Goal: Transaction & Acquisition: Subscribe to service/newsletter

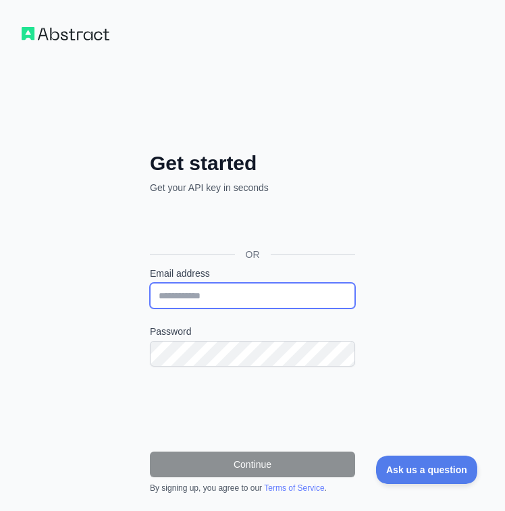
click at [260, 297] on input "Email address" at bounding box center [252, 296] width 205 height 26
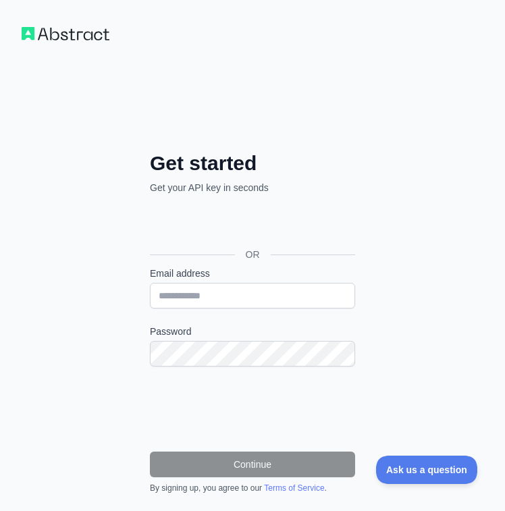
click at [417, 246] on div "Get started Get your API key in seconds OR Email address Password Continue By s…" at bounding box center [252, 320] width 505 height 640
click at [312, 279] on label "Email address" at bounding box center [252, 272] width 205 height 13
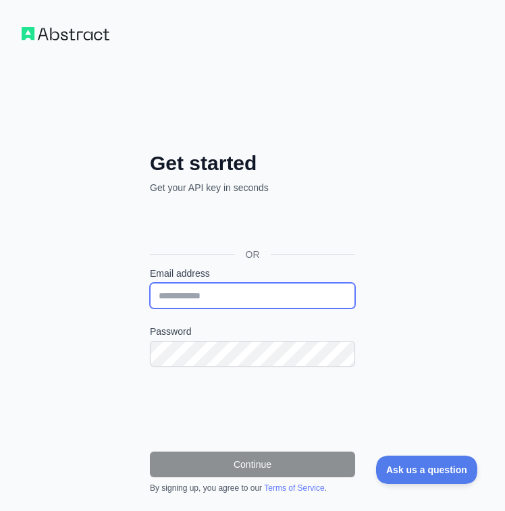
click at [312, 283] on input "Email address" at bounding box center [252, 296] width 205 height 26
click at [309, 283] on input "Email address" at bounding box center [252, 296] width 205 height 26
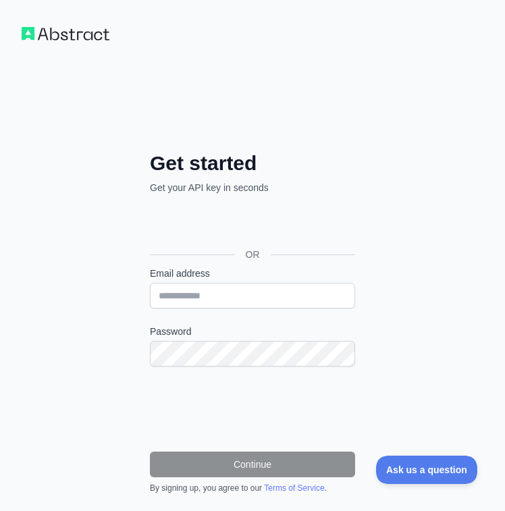
click at [422, 241] on div "Get started Get your API key in seconds OR Email address Password Continue By s…" at bounding box center [252, 320] width 505 height 640
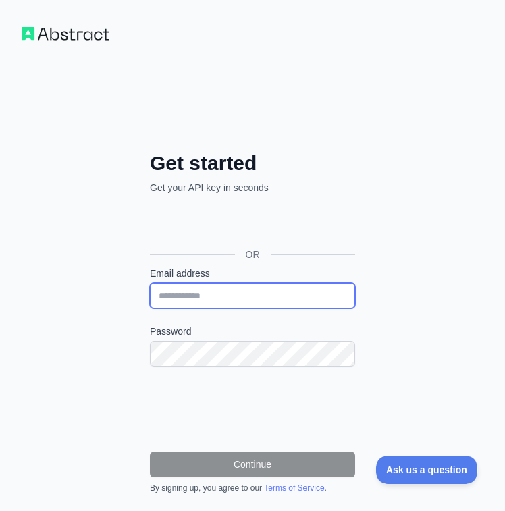
click at [244, 301] on input "Email address" at bounding box center [252, 296] width 205 height 26
drag, startPoint x: 259, startPoint y: 295, endPoint x: 125, endPoint y: 293, distance: 134.3
click at [125, 293] on div "**********" at bounding box center [252, 368] width 259 height 435
type input "**********"
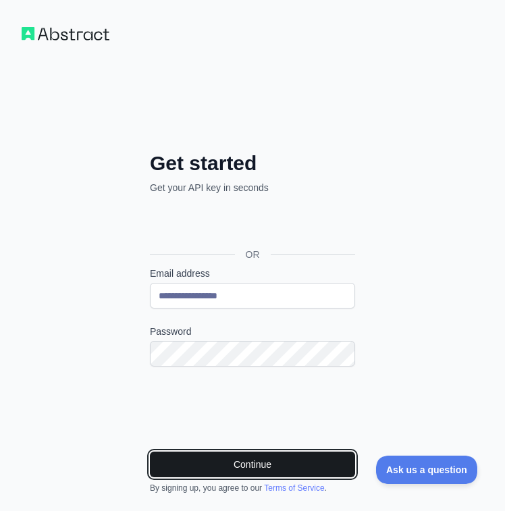
click at [242, 463] on button "Continue" at bounding box center [252, 464] width 205 height 26
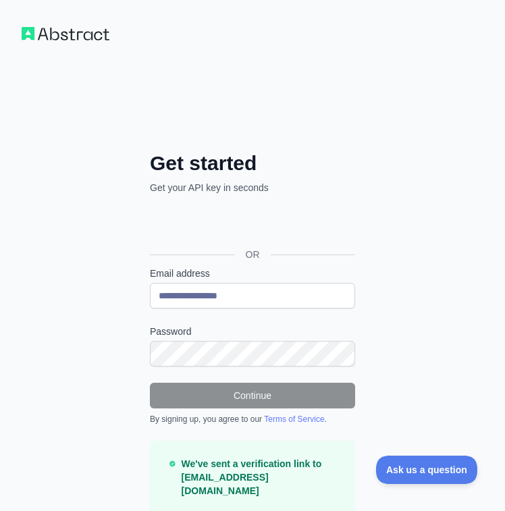
click at [244, 308] on form "**********" at bounding box center [252, 400] width 205 height 268
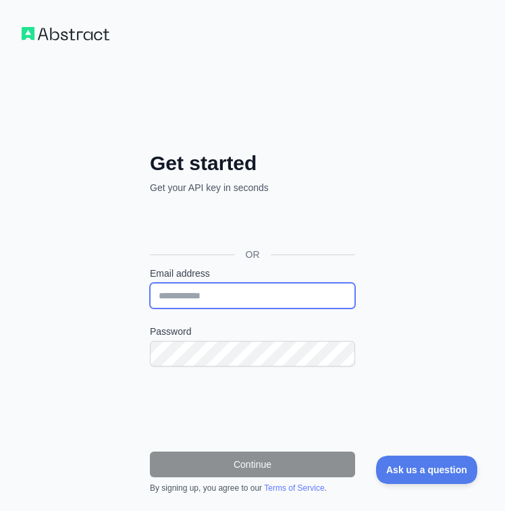
click at [242, 296] on input "Email address" at bounding box center [252, 296] width 205 height 26
type input "**********"
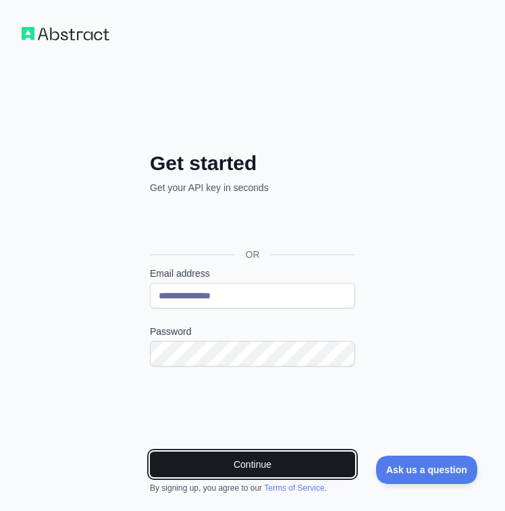
click at [219, 455] on button "Continue" at bounding box center [252, 464] width 205 height 26
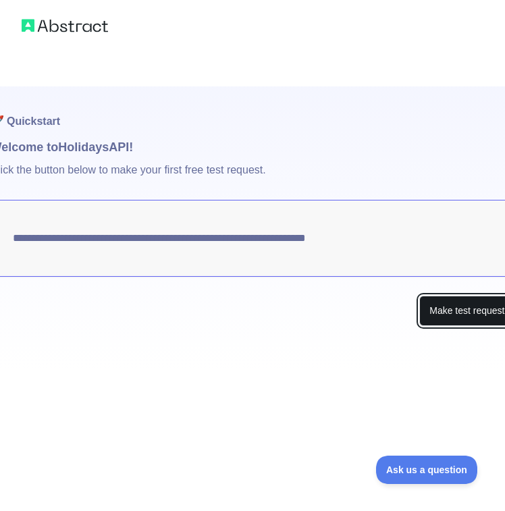
click at [442, 306] on button "Make test request" at bounding box center [466, 310] width 95 height 30
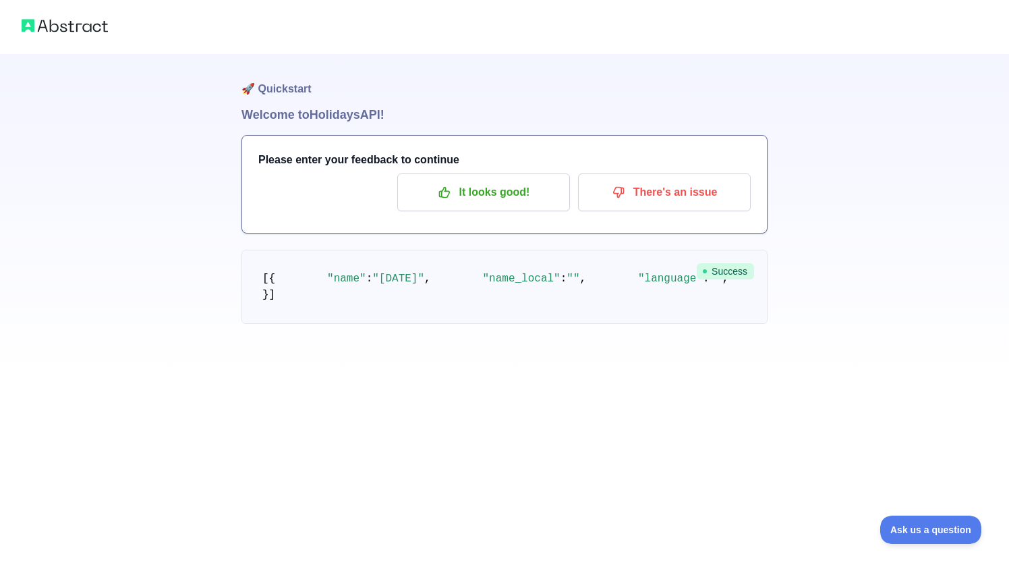
scroll to position [34, 0]
click at [504, 181] on p "It looks good!" at bounding box center [483, 192] width 152 height 23
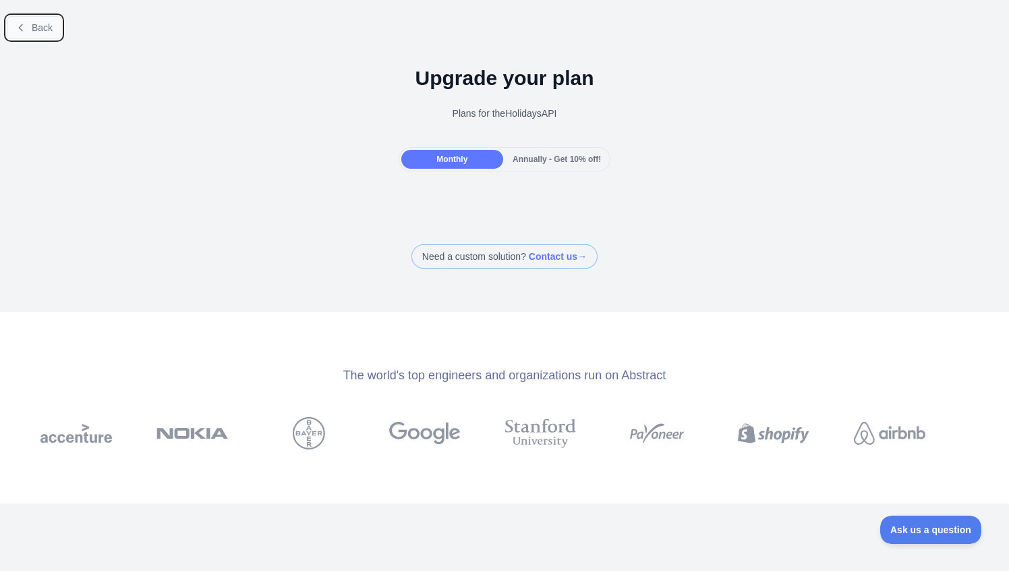
click at [24, 30] on icon at bounding box center [21, 27] width 11 height 11
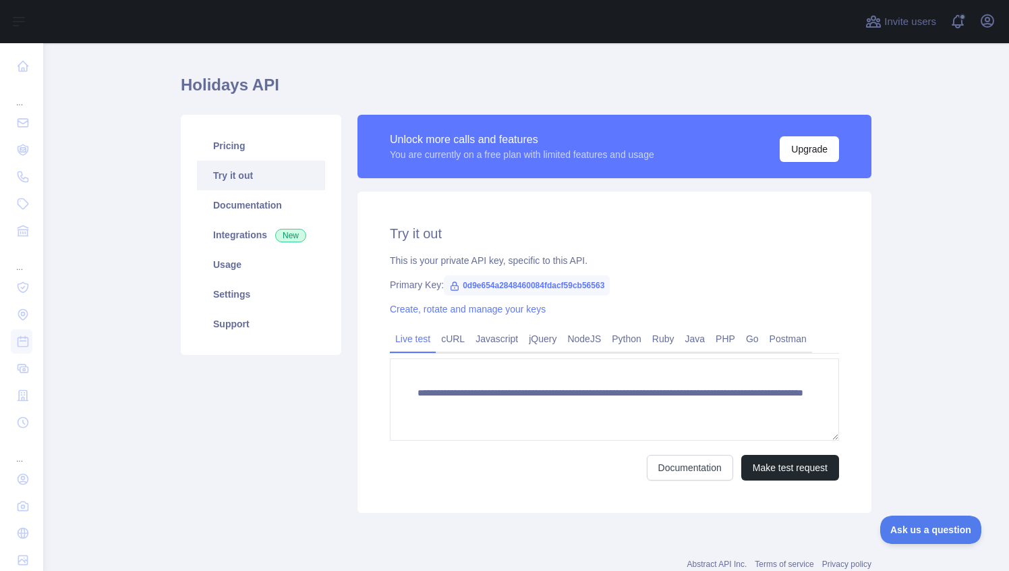
scroll to position [70, 0]
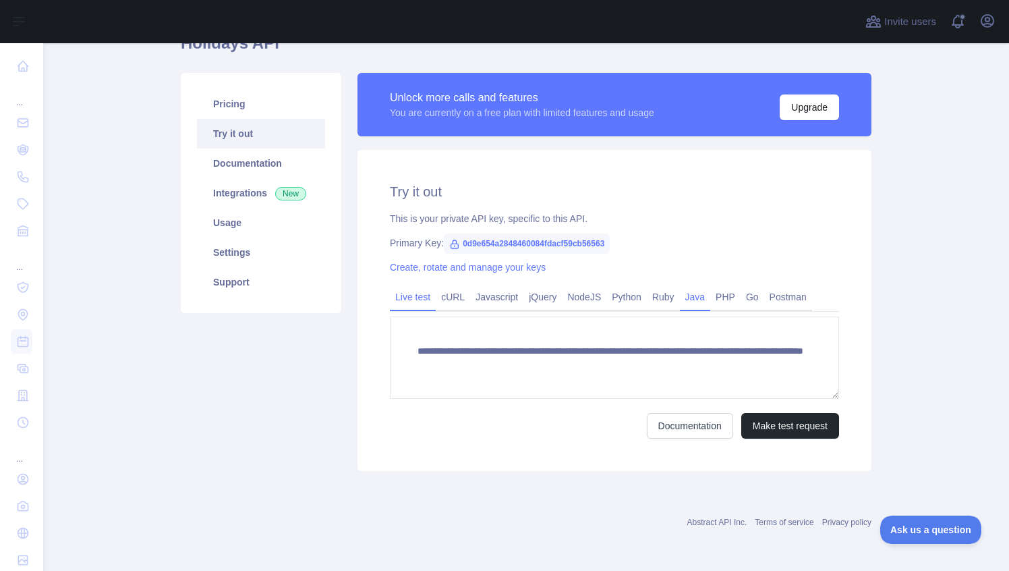
click at [504, 300] on link "Java" at bounding box center [695, 297] width 31 height 22
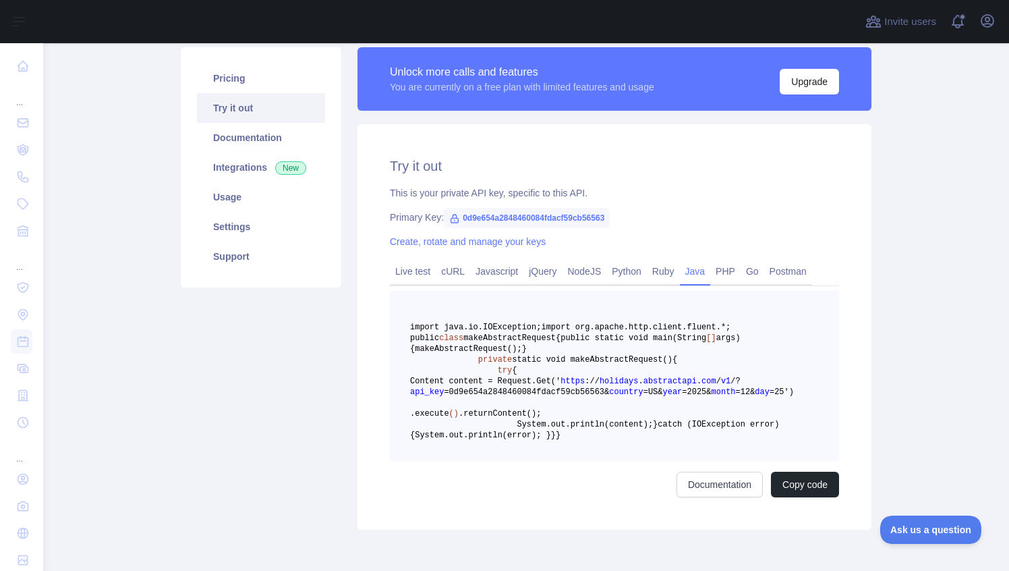
scroll to position [97, 0]
